Goal: Task Accomplishment & Management: Manage account settings

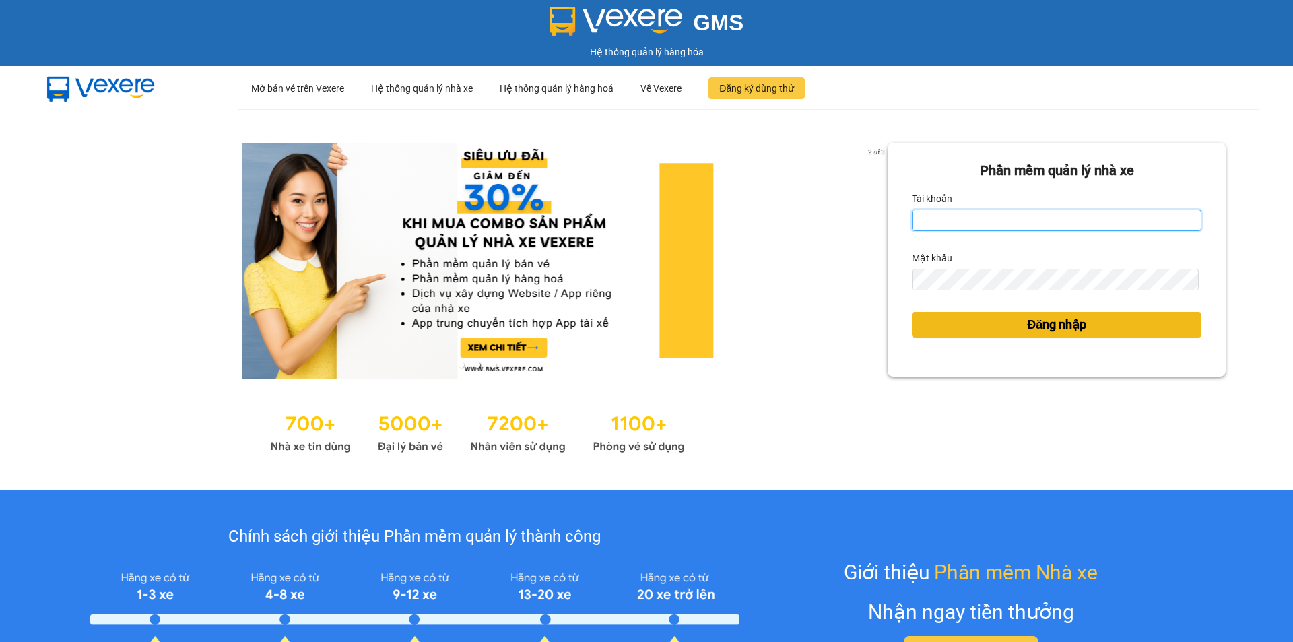
type input "ntyen.phiethoc"
click at [963, 323] on button "Đăng nhập" at bounding box center [1057, 325] width 290 height 26
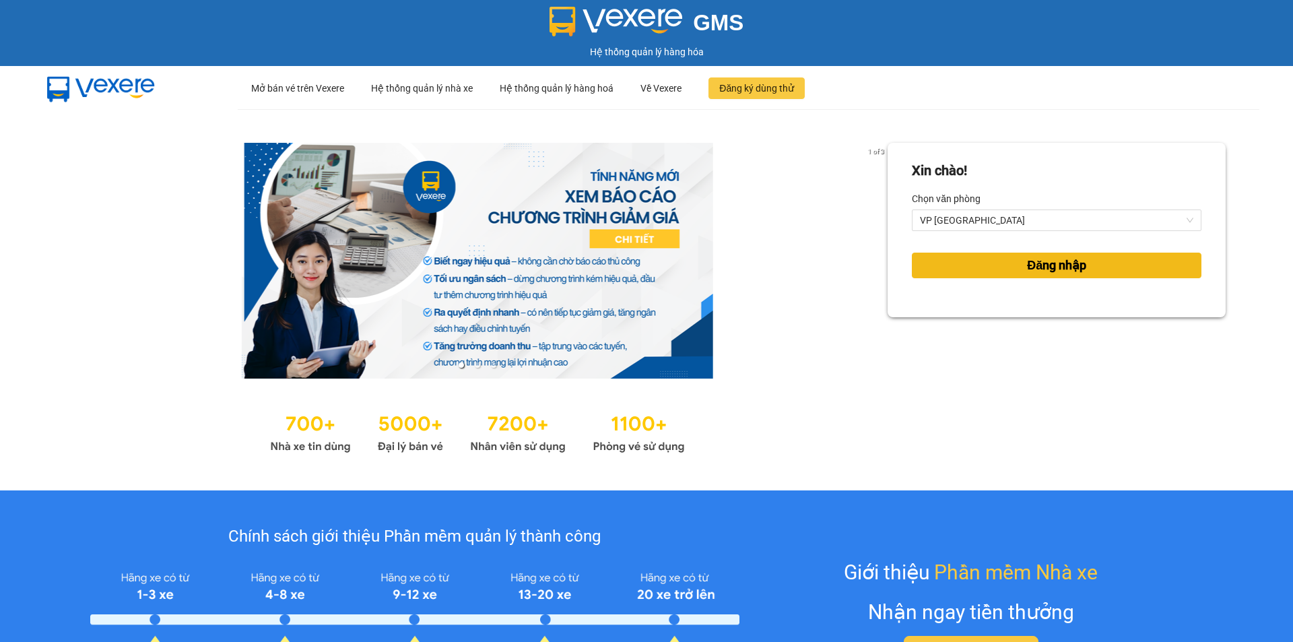
click at [956, 268] on button "Đăng nhập" at bounding box center [1057, 266] width 290 height 26
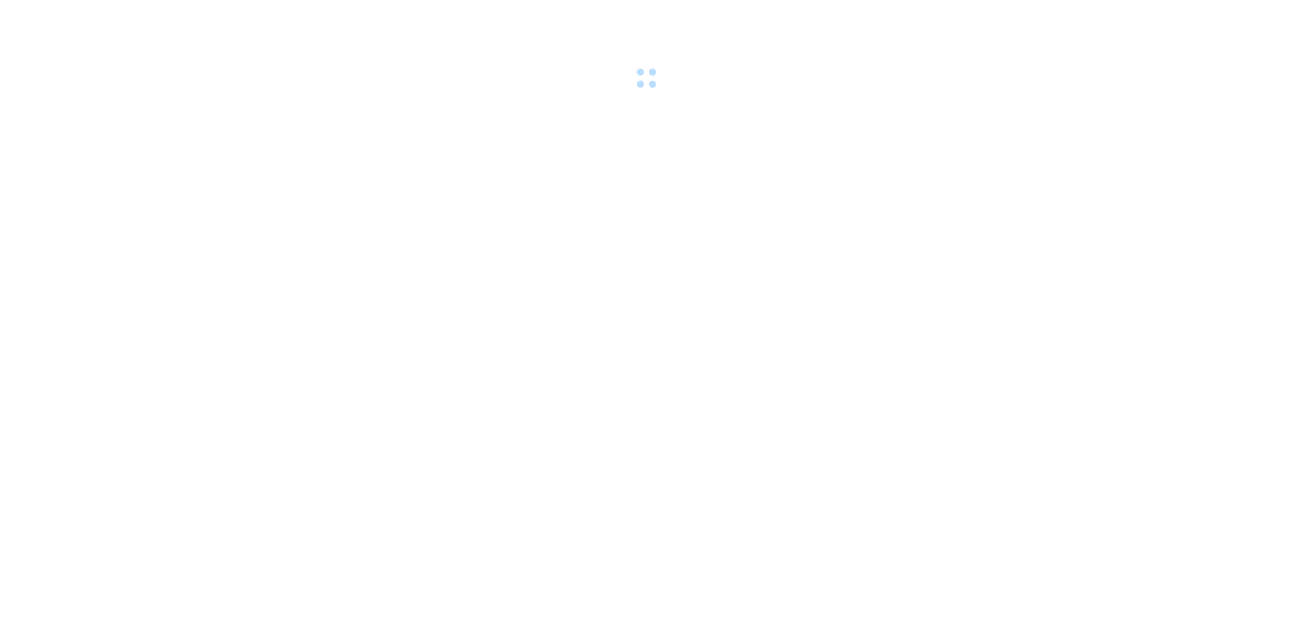
click at [984, 88] on div at bounding box center [646, 46] width 1293 height 93
